Goal: Task Accomplishment & Management: Complete application form

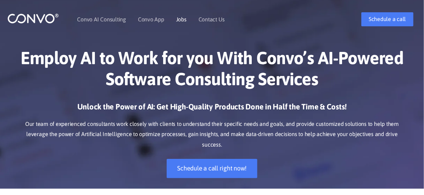
click at [182, 21] on link "Jobs" at bounding box center [181, 19] width 11 height 6
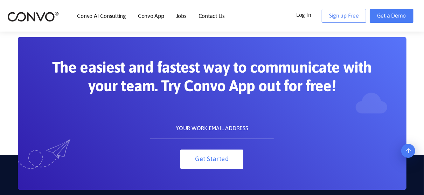
scroll to position [689, 0]
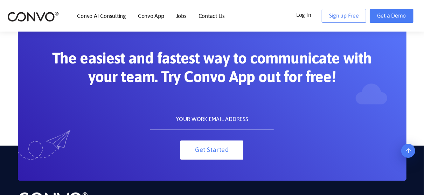
click at [222, 114] on input "text" at bounding box center [212, 119] width 124 height 21
click at [214, 130] on div "Get Started" at bounding box center [212, 134] width 134 height 51
click at [211, 124] on input "text" at bounding box center [212, 119] width 124 height 21
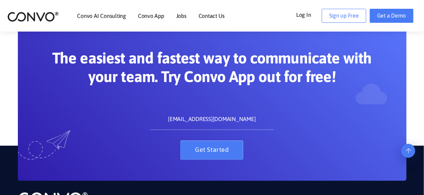
type input "rubabjaweriya@gmail.com"
click at [226, 153] on button "Get Started" at bounding box center [211, 149] width 63 height 19
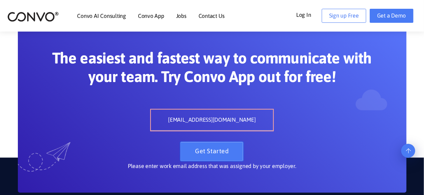
click at [222, 154] on button "Get Started" at bounding box center [211, 151] width 63 height 19
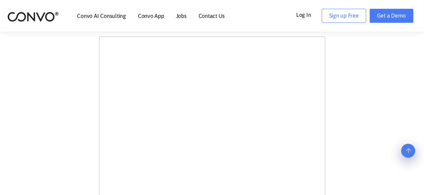
scroll to position [216, 0]
click at [186, 17] on ul "Convo AI Consulting Convo App Convo App Features Jobs Contact Us" at bounding box center [151, 16] width 148 height 30
click at [179, 17] on link "Jobs" at bounding box center [181, 16] width 11 height 6
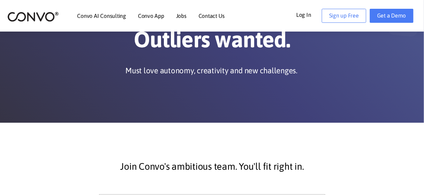
scroll to position [53, 0]
click at [349, 21] on link "Sign up Free" at bounding box center [344, 16] width 45 height 14
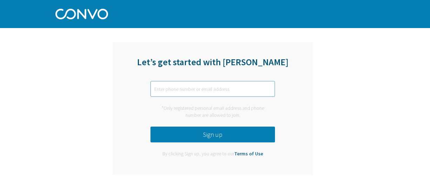
click at [201, 84] on input "text" at bounding box center [212, 89] width 124 height 16
type input "rubabjaweriya@gmail.com"
click at [200, 134] on button "Sign up" at bounding box center [212, 135] width 124 height 16
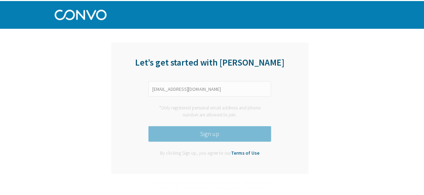
scroll to position [7, 0]
